Goal: Task Accomplishment & Management: Use online tool/utility

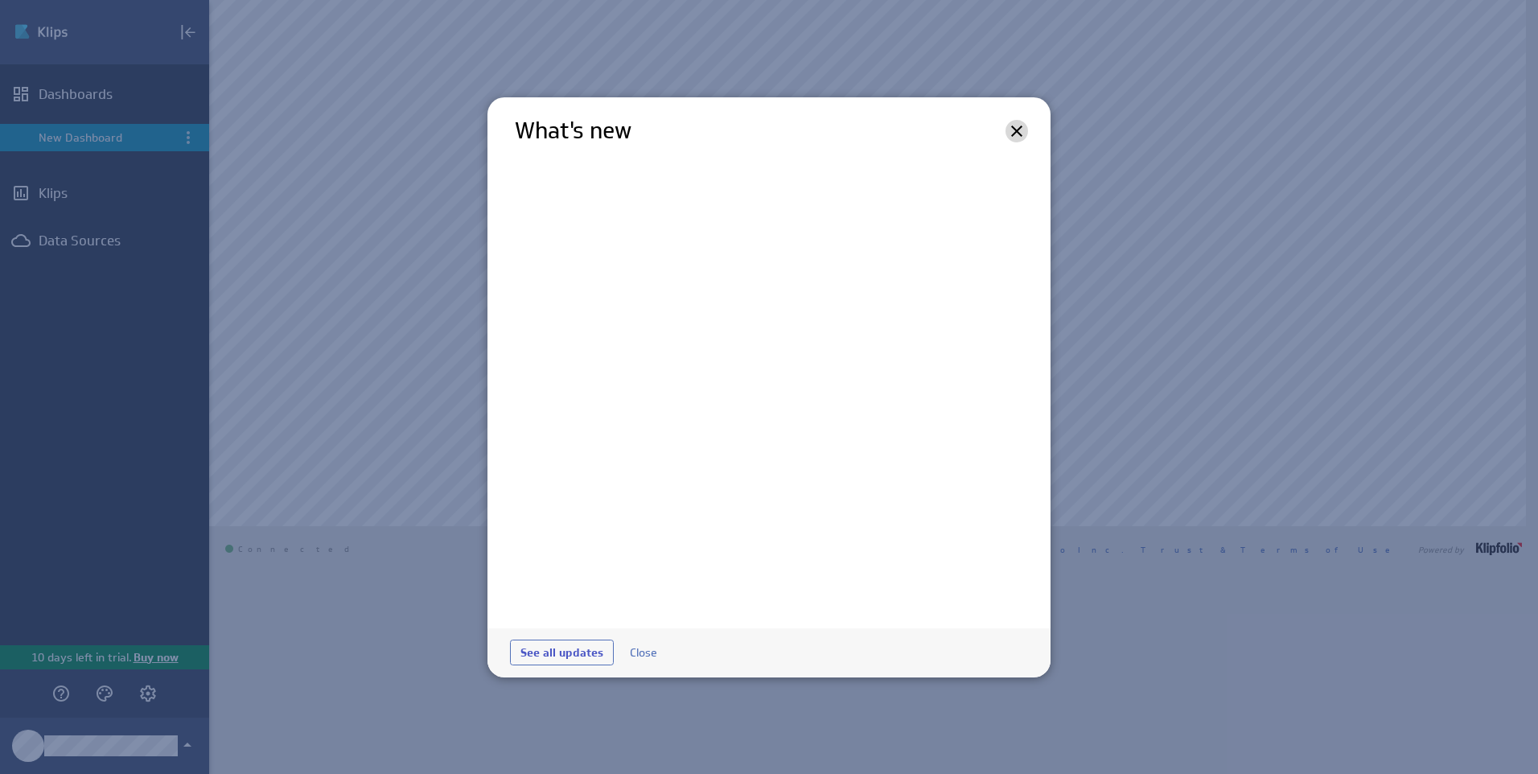
click at [1010, 138] on icon at bounding box center [1016, 130] width 19 height 19
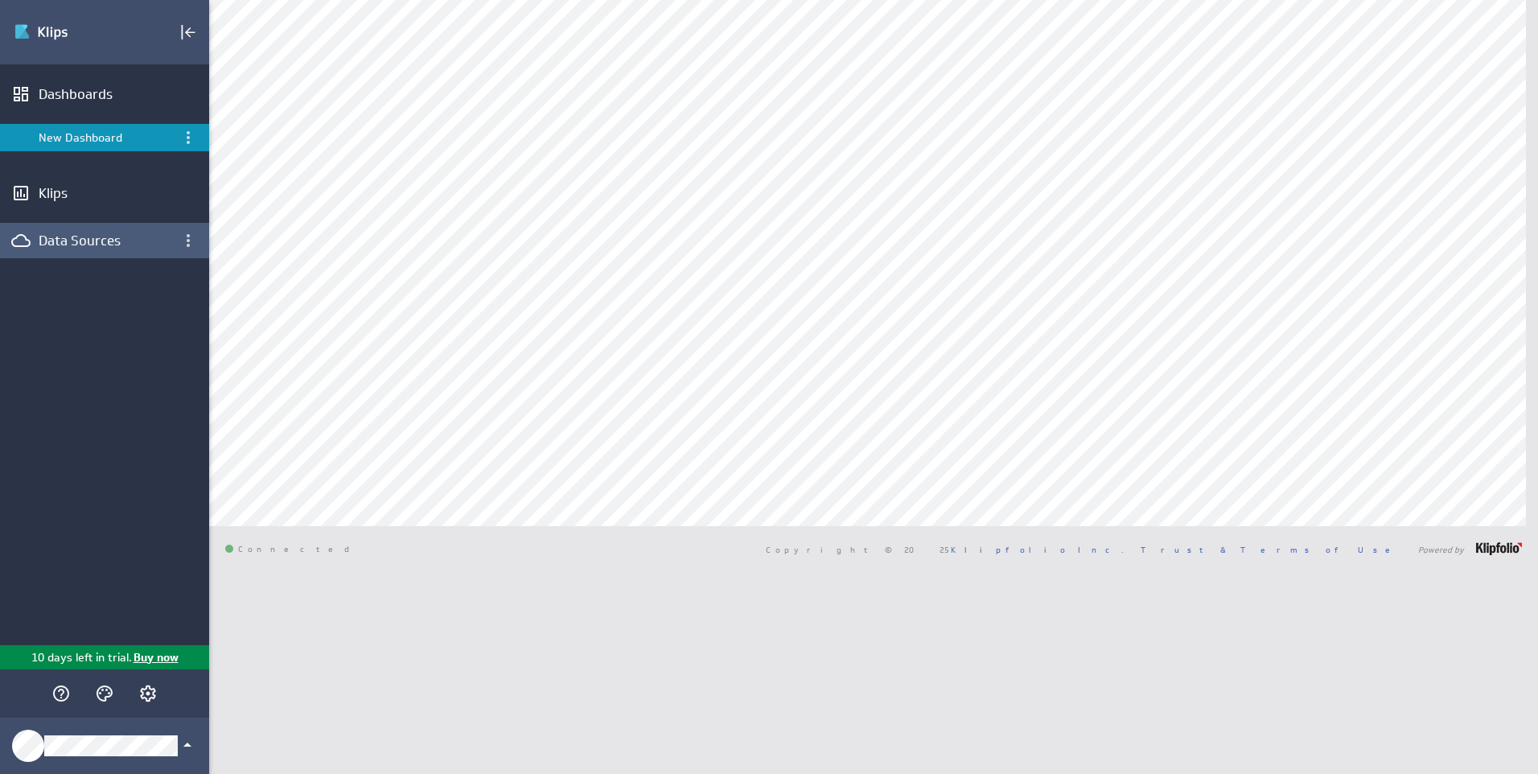
click at [111, 251] on div "Data Sources" at bounding box center [104, 240] width 209 height 35
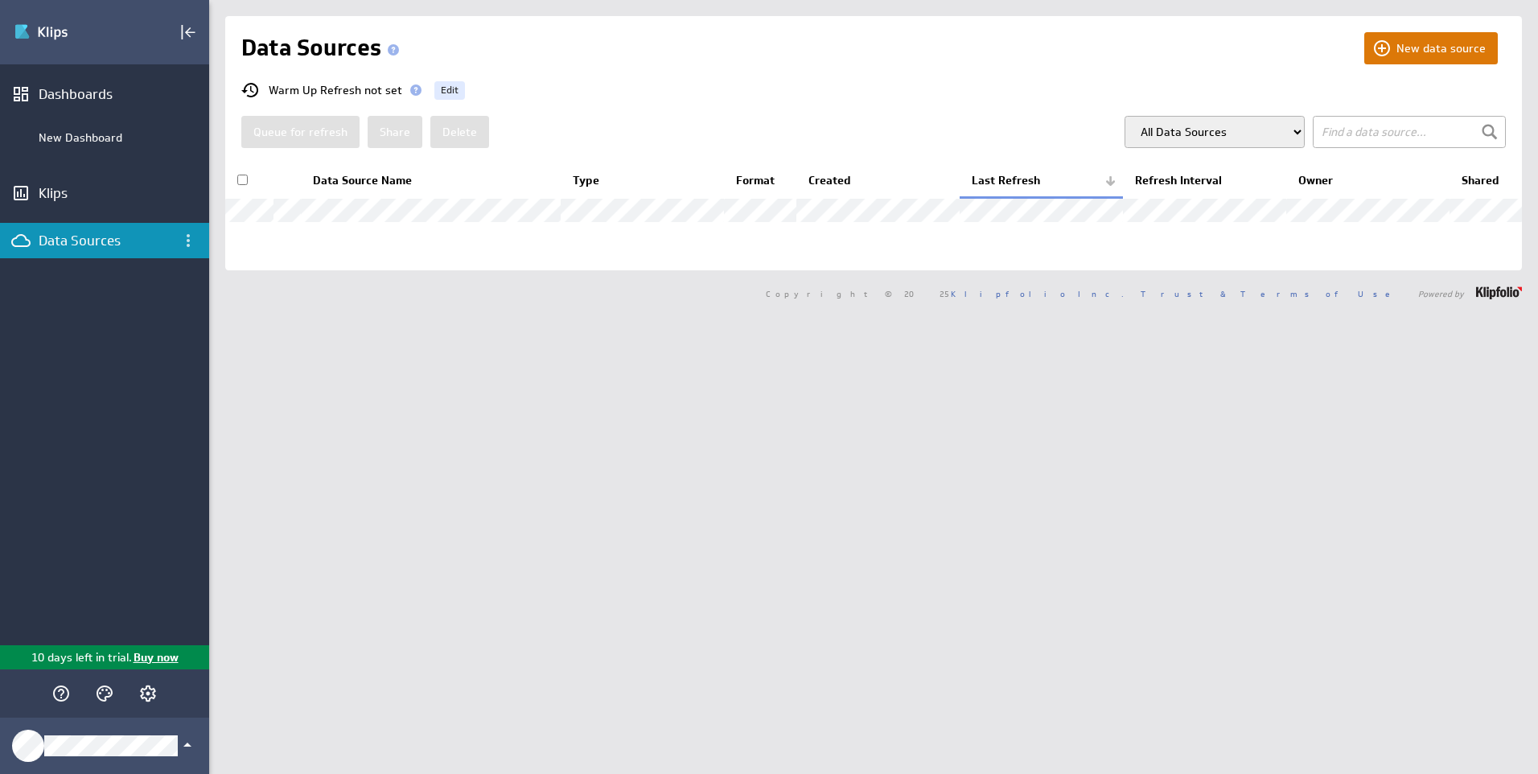
click at [1390, 55] on button "New data source" at bounding box center [1431, 48] width 134 height 32
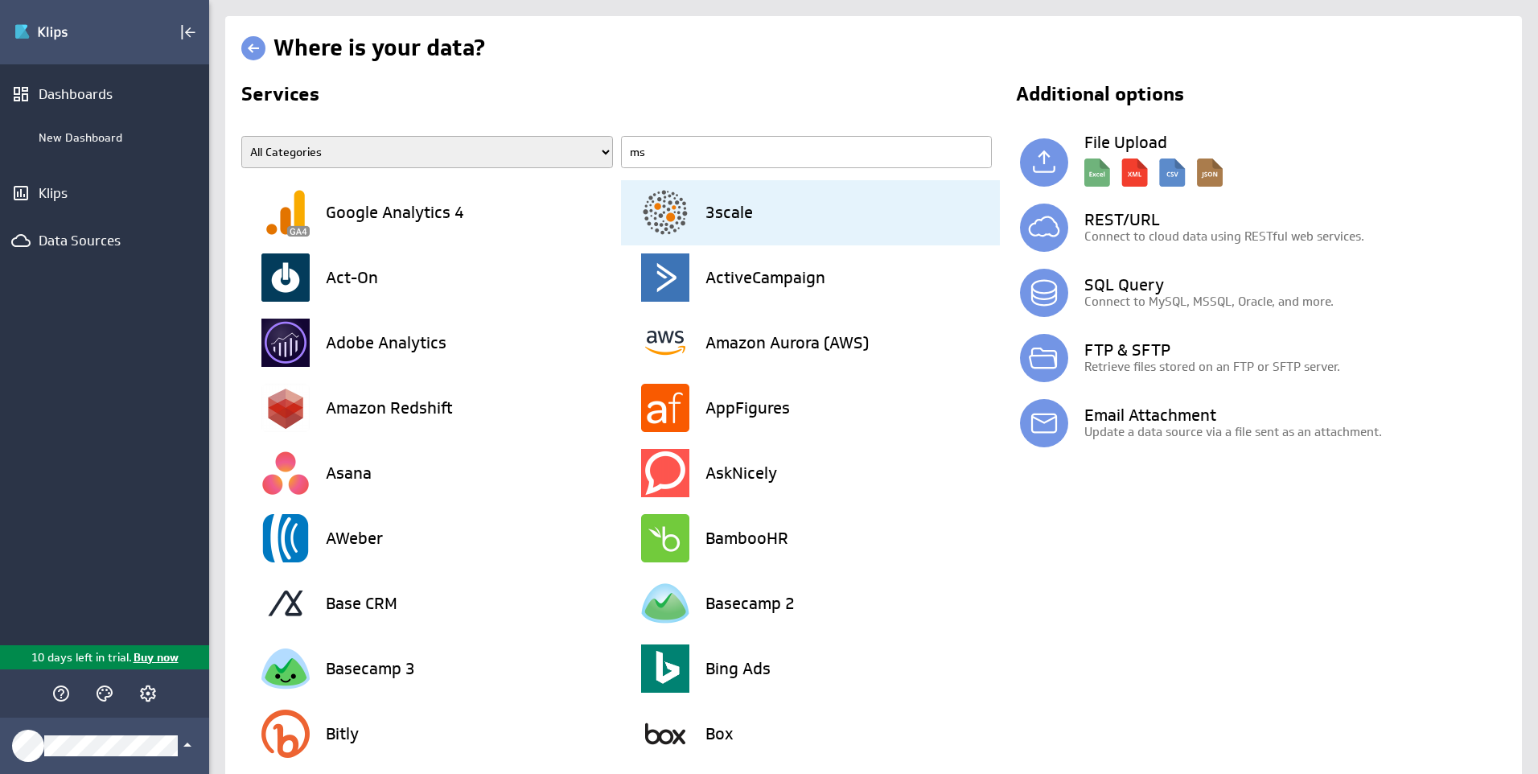
type input "mss"
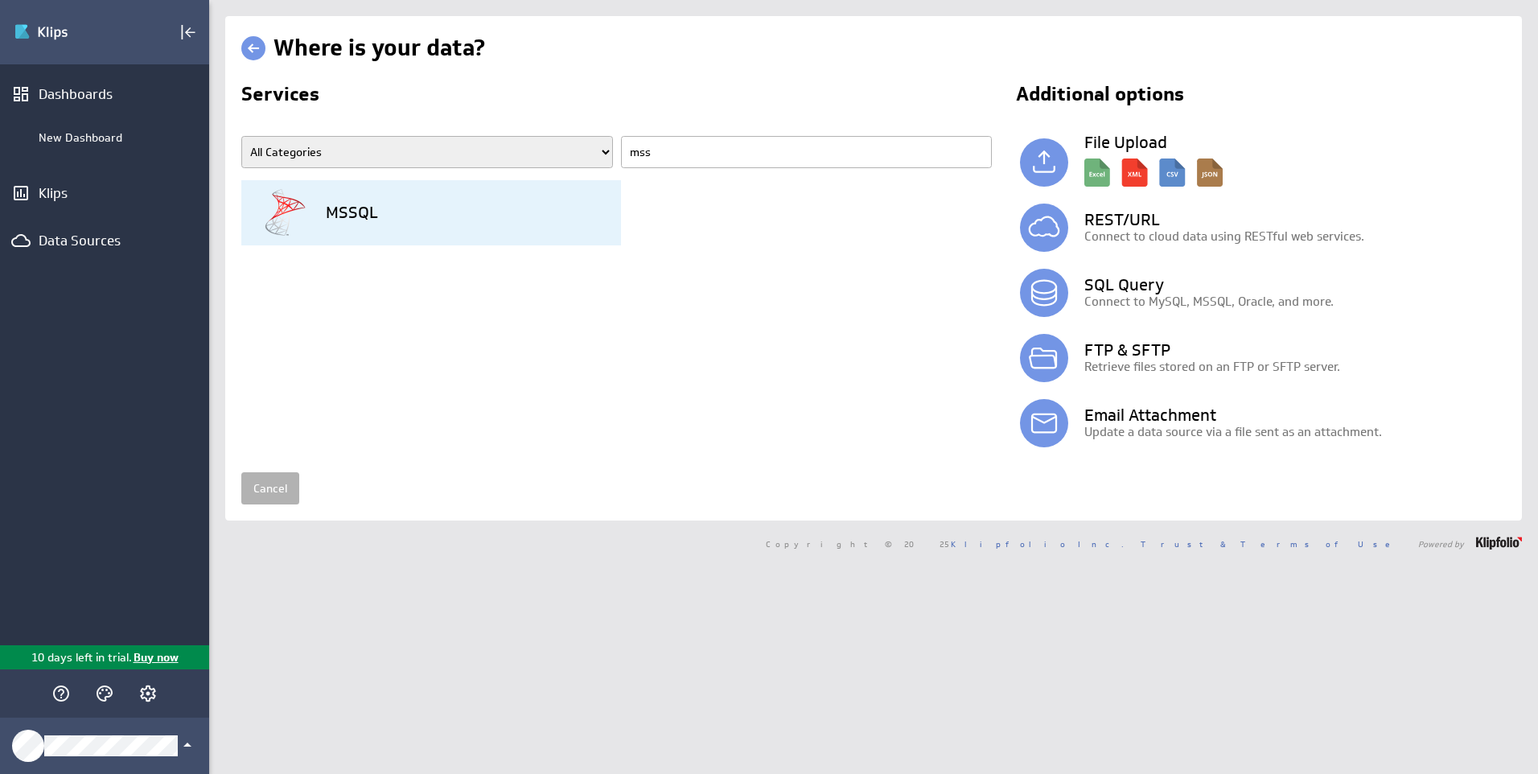
click at [500, 223] on div "MSSQL" at bounding box center [441, 212] width 360 height 65
